Goal: Task Accomplishment & Management: Complete application form

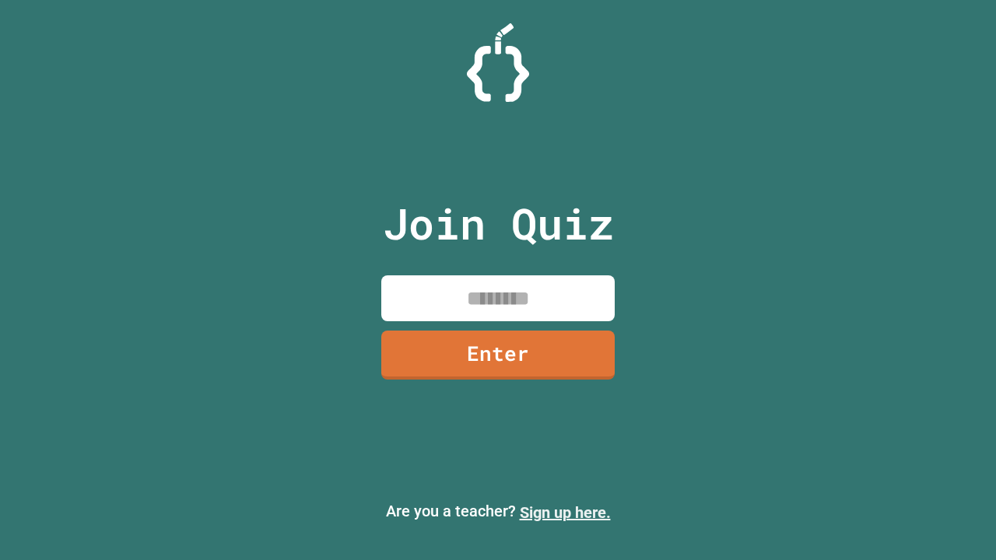
click at [565, 513] on link "Sign up here." at bounding box center [565, 512] width 91 height 19
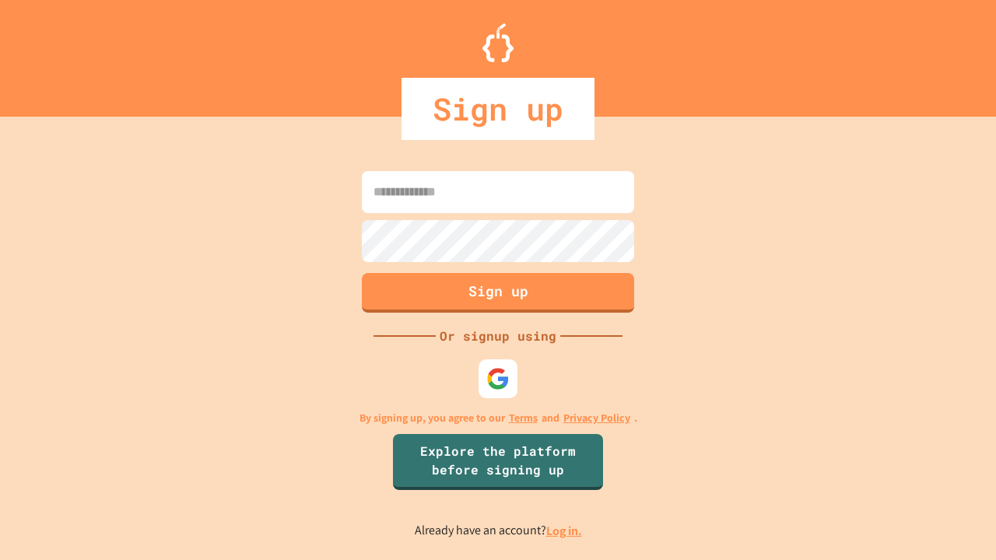
click at [565, 531] on link "Log in." at bounding box center [564, 531] width 36 height 16
